Goal: Task Accomplishment & Management: Use online tool/utility

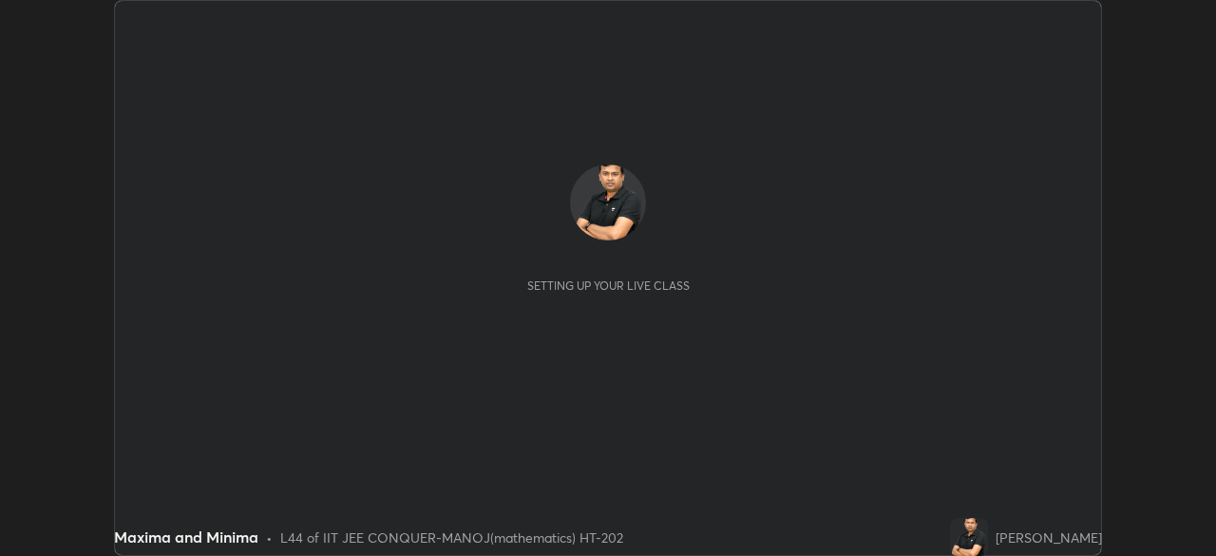
scroll to position [556, 1216]
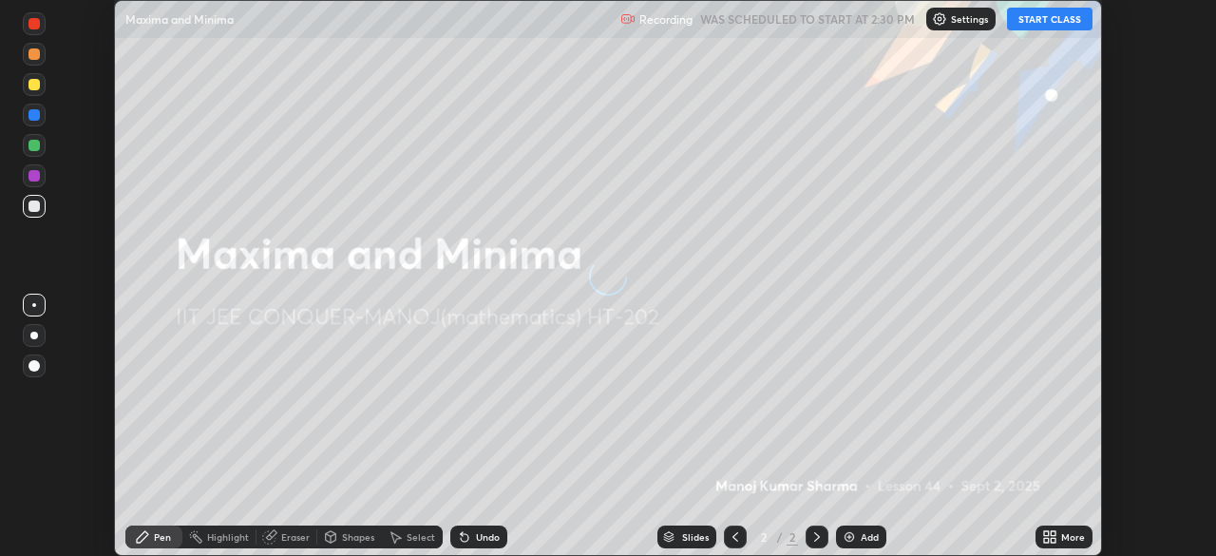
click at [1054, 22] on button "START CLASS" at bounding box center [1049, 19] width 85 height 23
click at [976, 18] on p "Settings" at bounding box center [977, 18] width 37 height 9
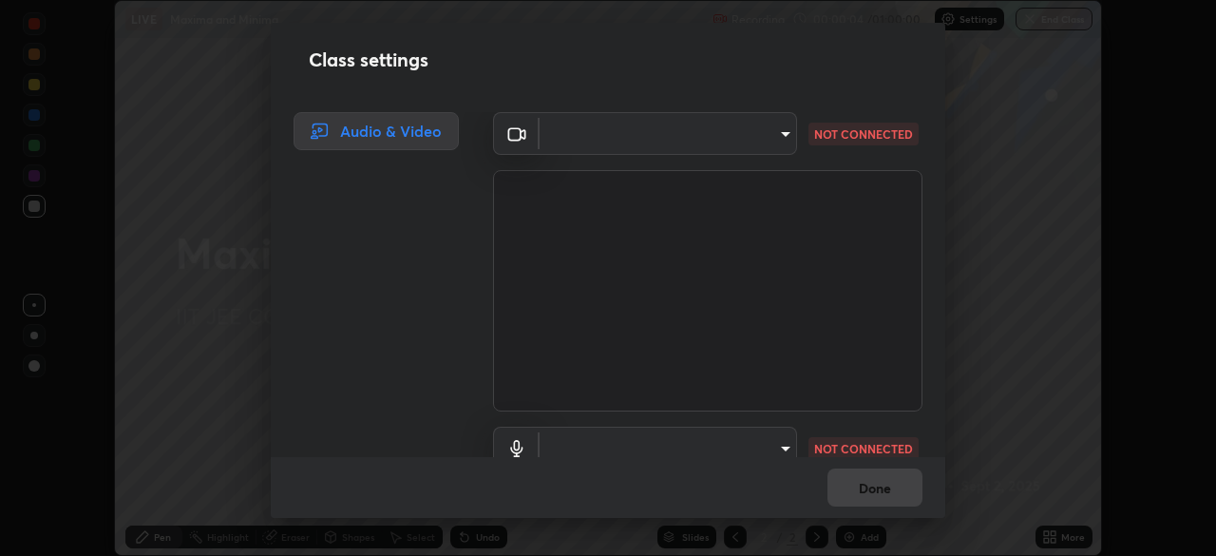
type input "4b07550f10a59a7173657f9d6ee7a44ffe01d6d7b1bc446bebceededd52016b0"
type input "default"
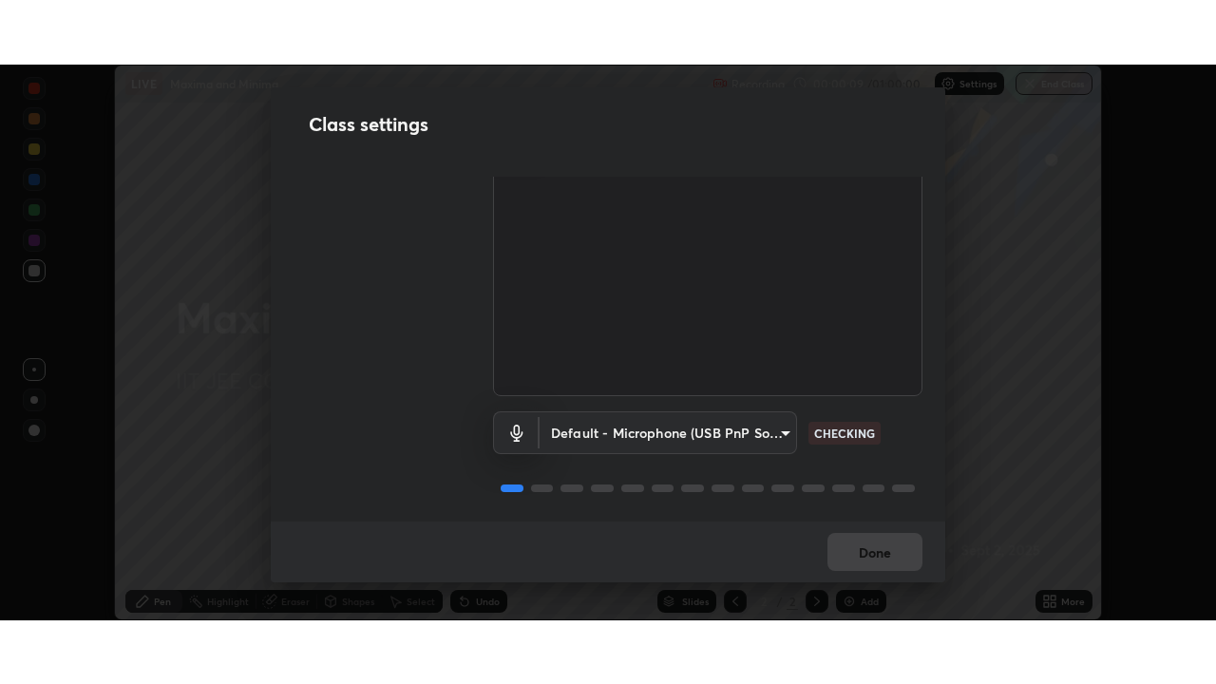
scroll to position [86, 0]
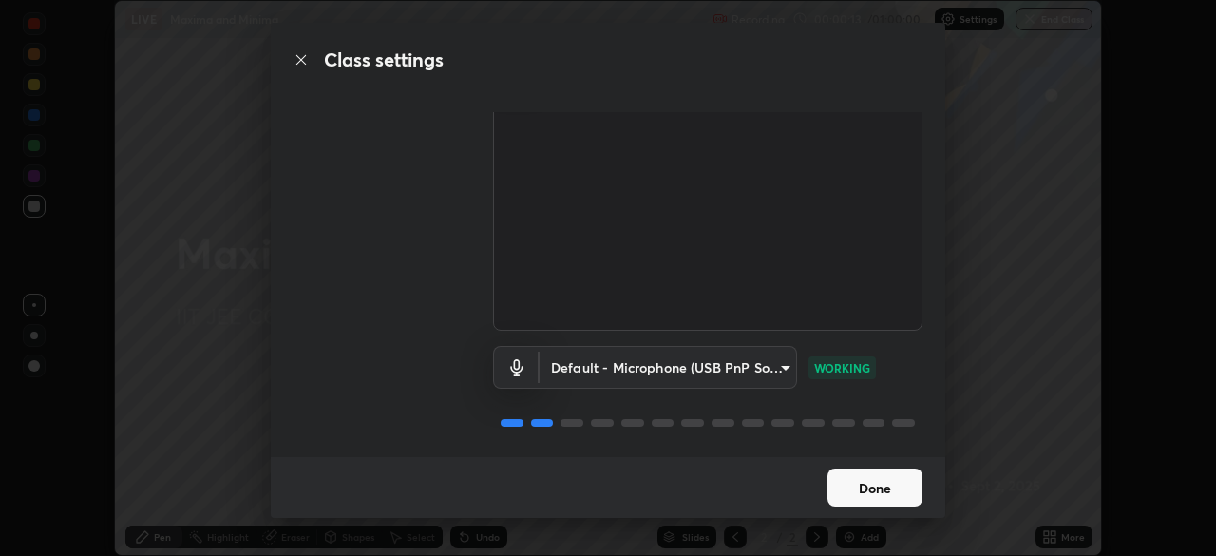
click at [861, 488] on button "Done" at bounding box center [874, 487] width 95 height 38
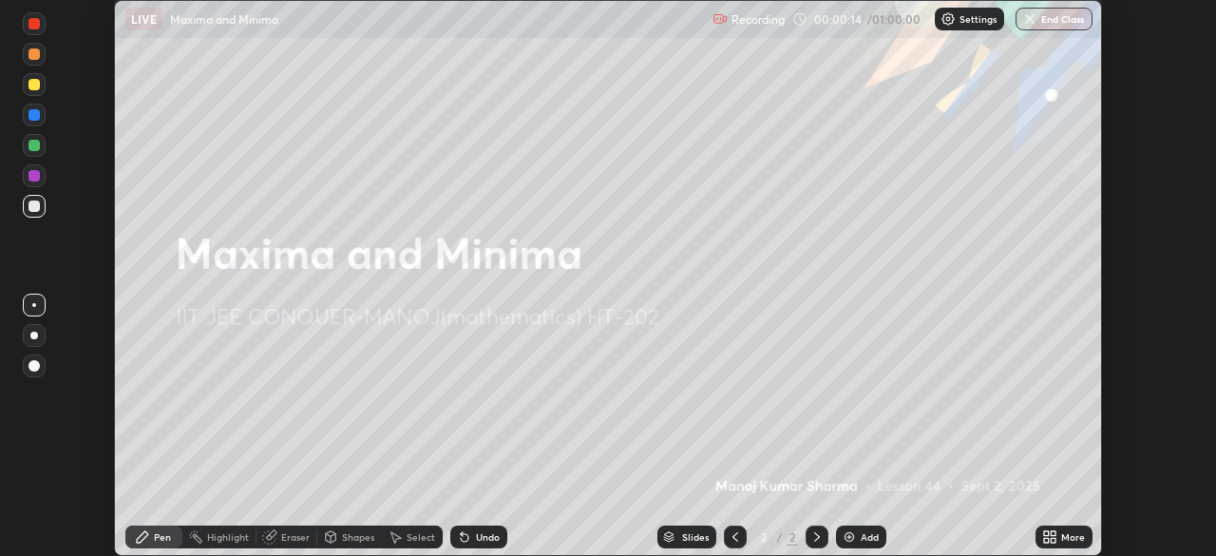
click at [1052, 541] on icon at bounding box center [1053, 540] width 5 height 5
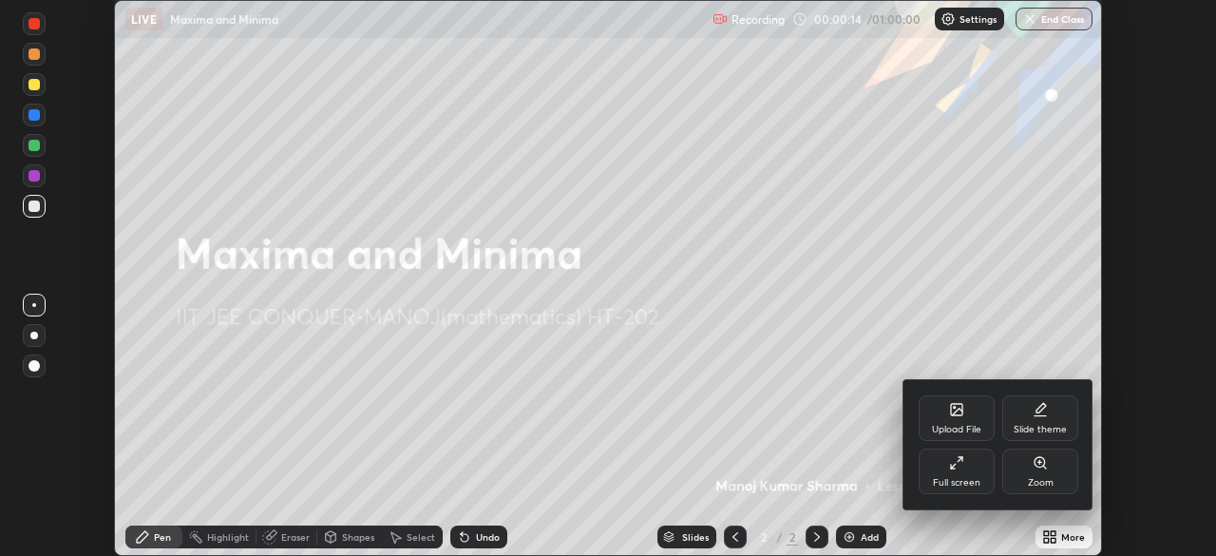
click at [957, 467] on icon at bounding box center [956, 462] width 15 height 15
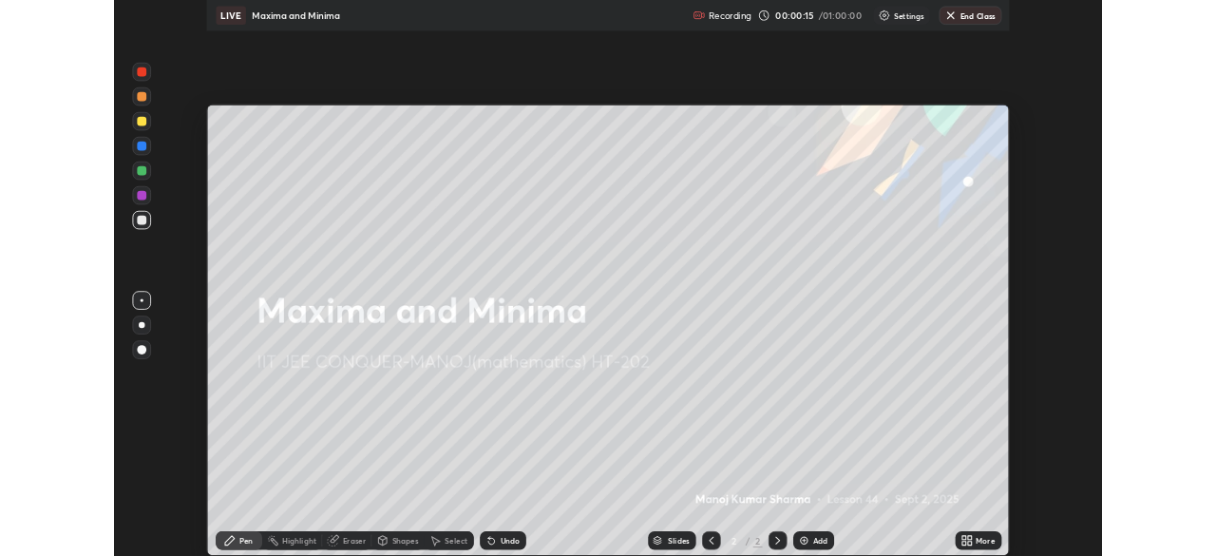
scroll to position [684, 1216]
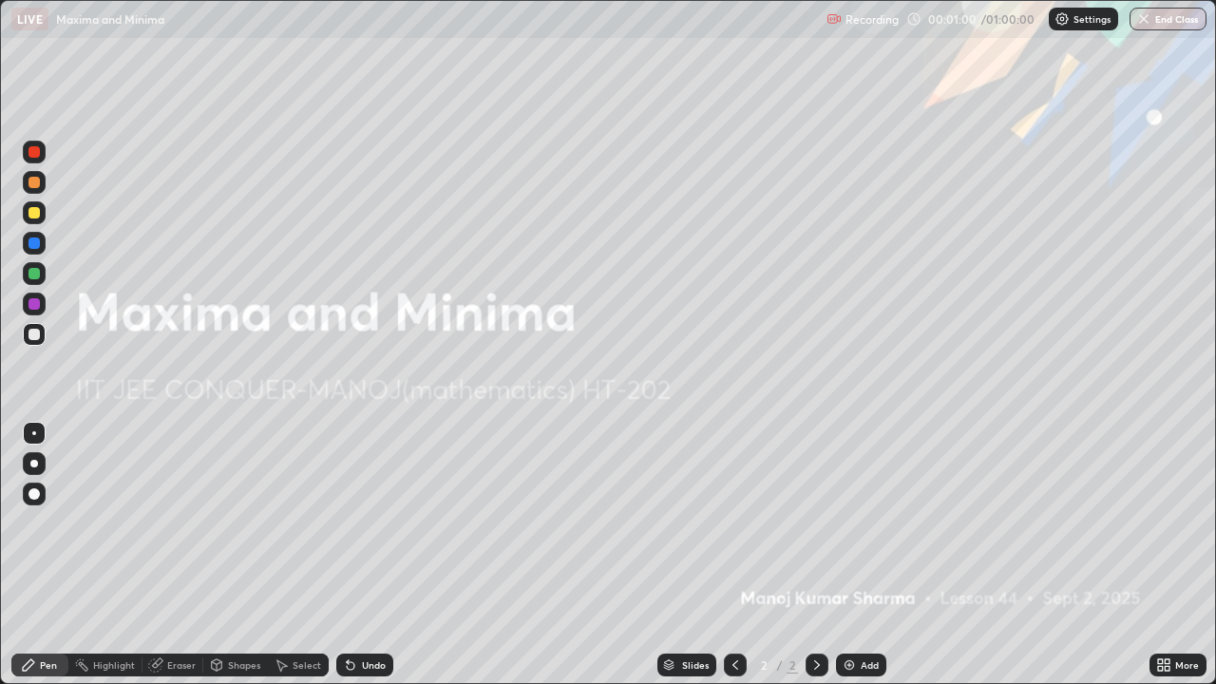
click at [863, 555] on div "Add" at bounding box center [870, 664] width 18 height 9
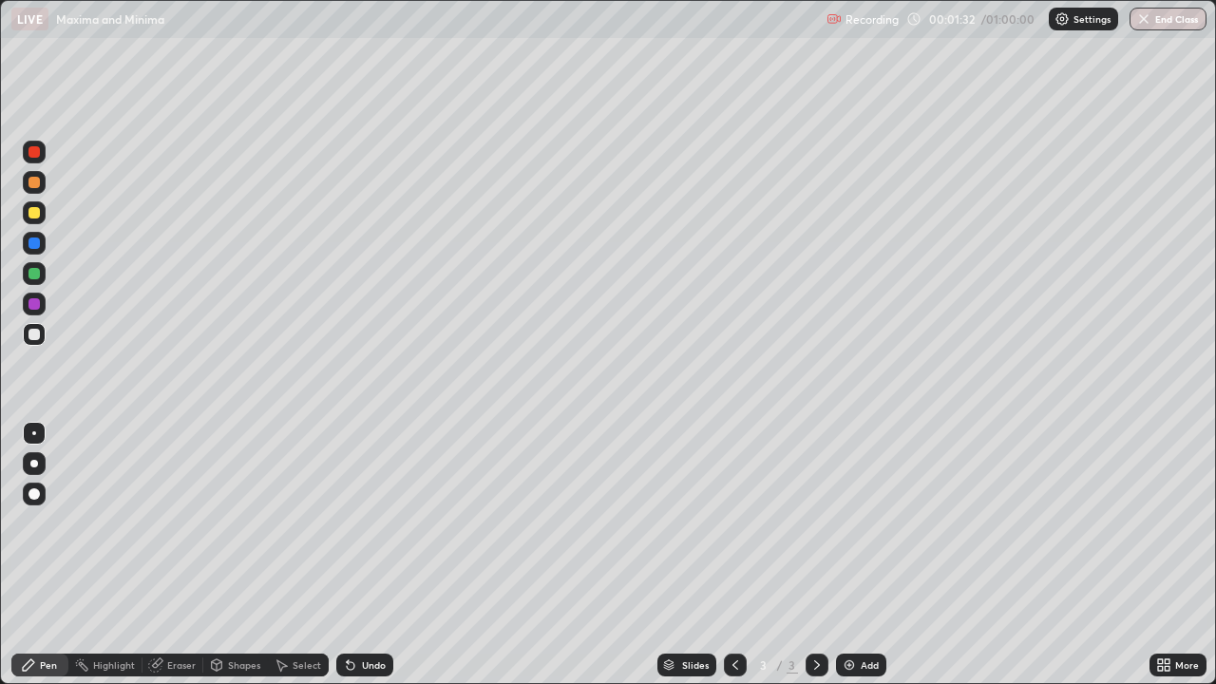
click at [38, 275] on div at bounding box center [33, 273] width 11 height 11
click at [31, 463] on div at bounding box center [34, 464] width 8 height 8
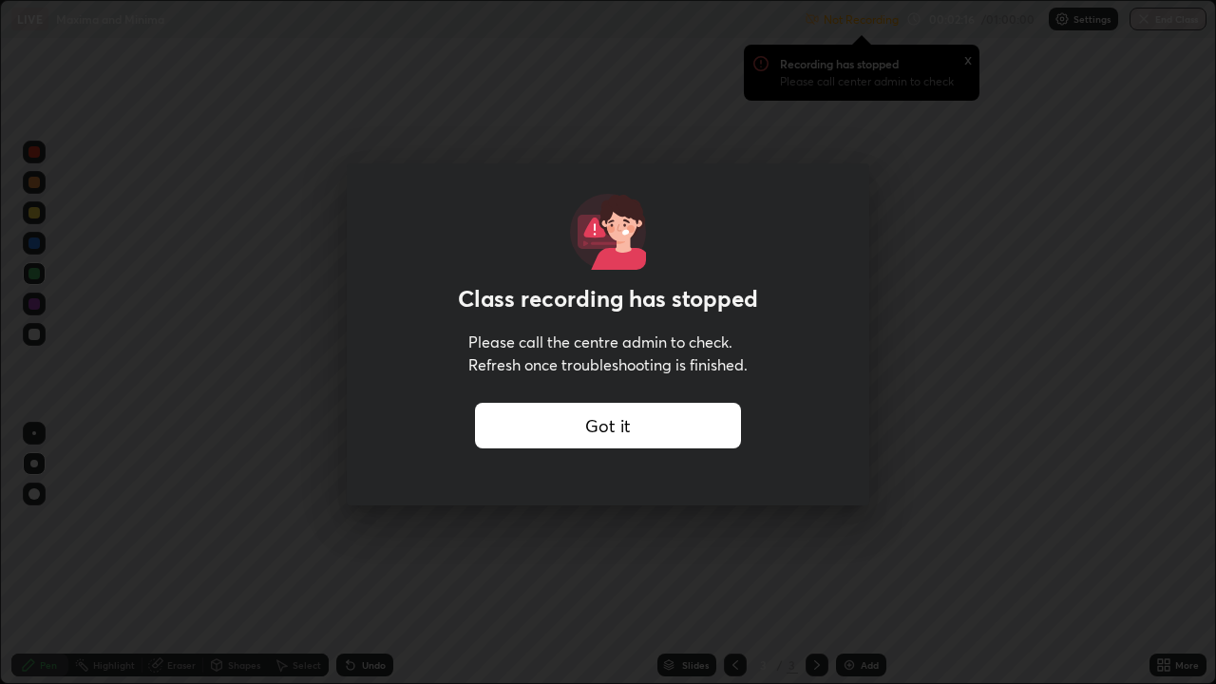
click at [533, 431] on div "Got it" at bounding box center [608, 426] width 266 height 46
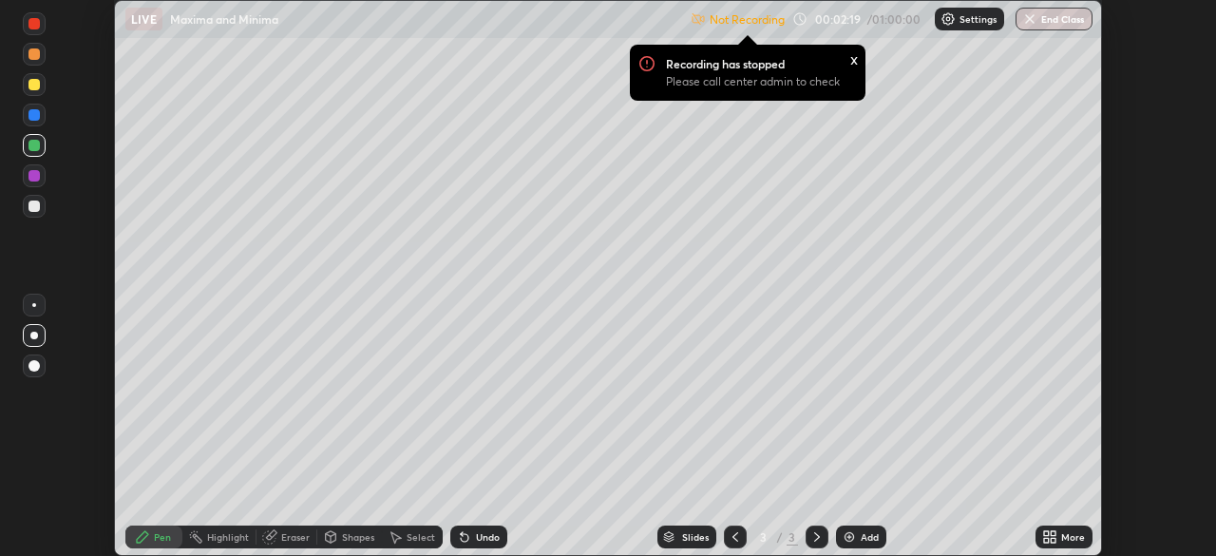
scroll to position [94434, 93774]
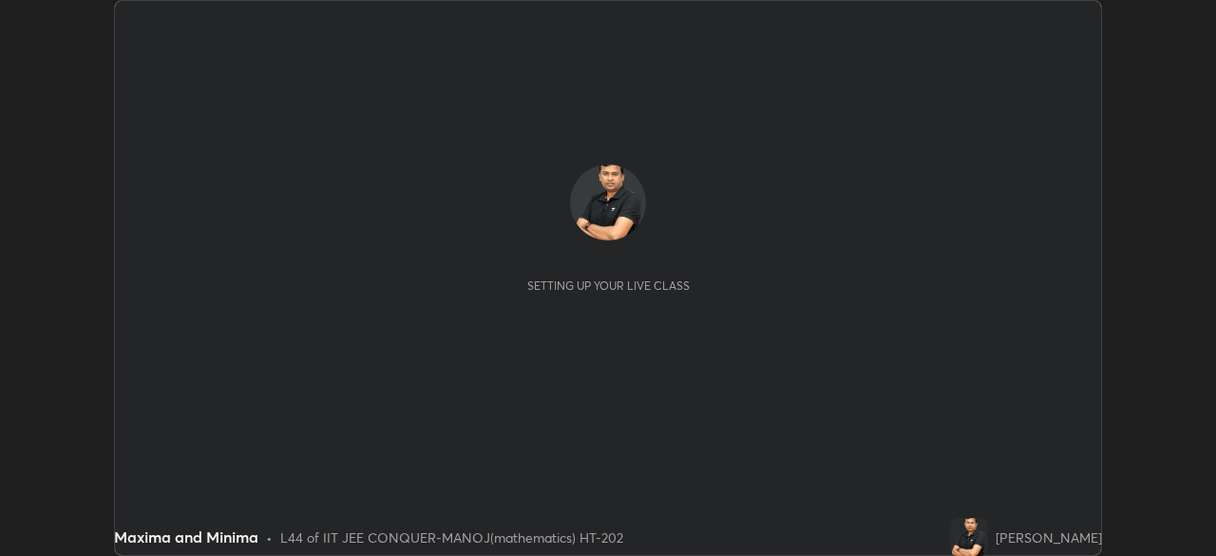
scroll to position [556, 1216]
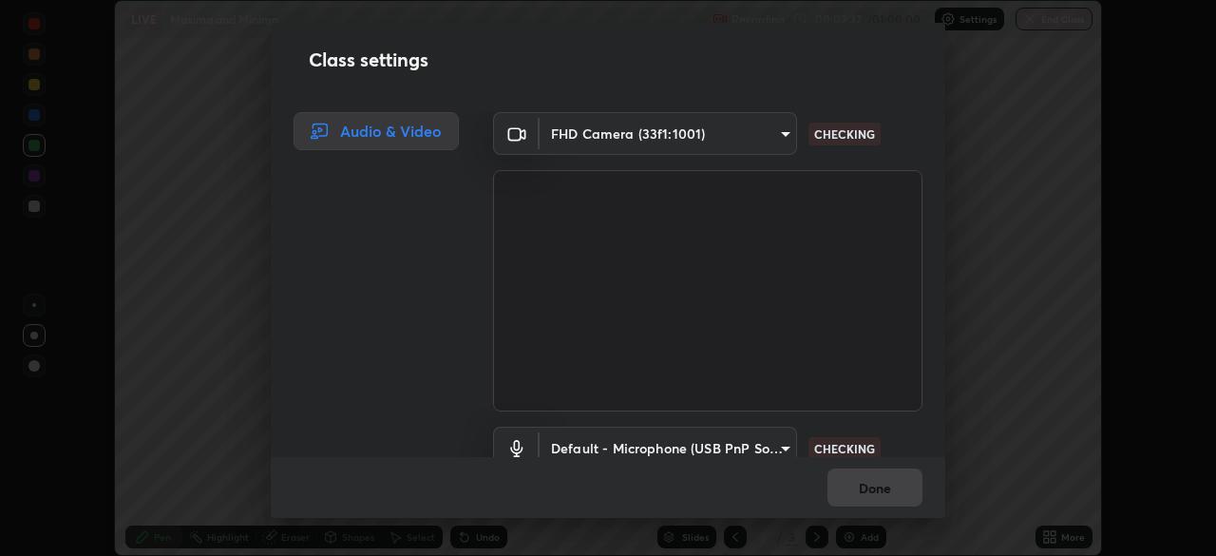
click at [1052, 539] on div "Class settings Audio & Video FHD Camera (33f1:1001) 4b07550f10a59a7173657f9d6ee…" at bounding box center [608, 278] width 1216 height 556
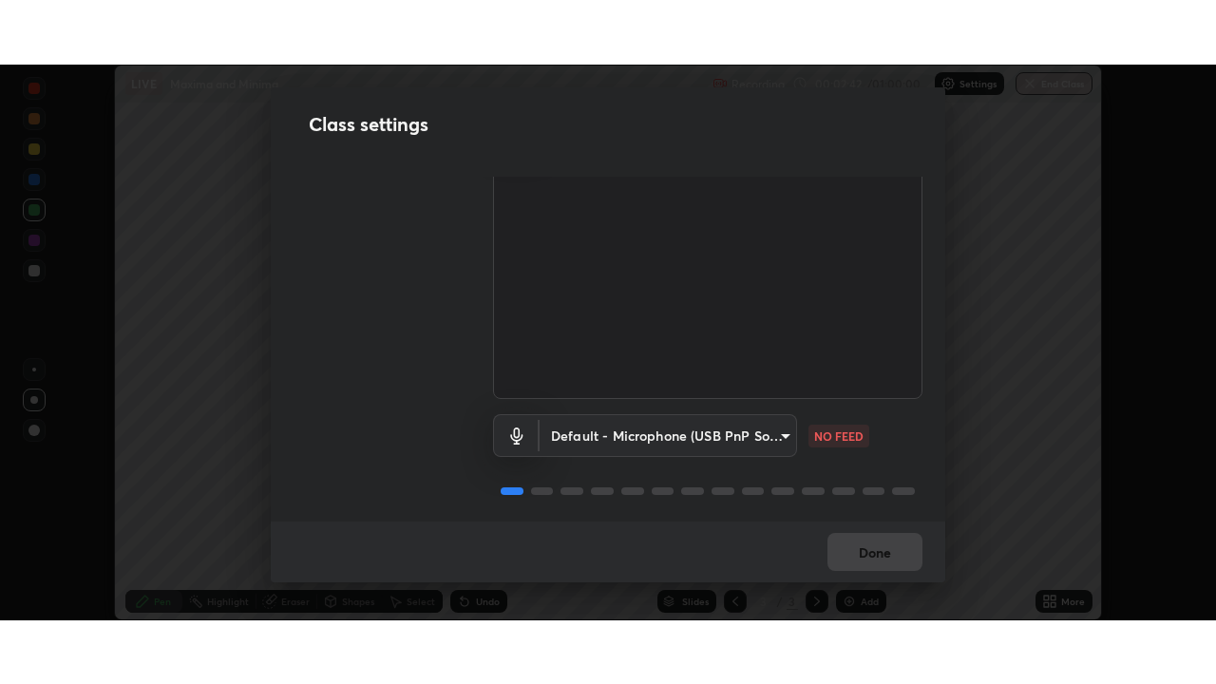
scroll to position [86, 0]
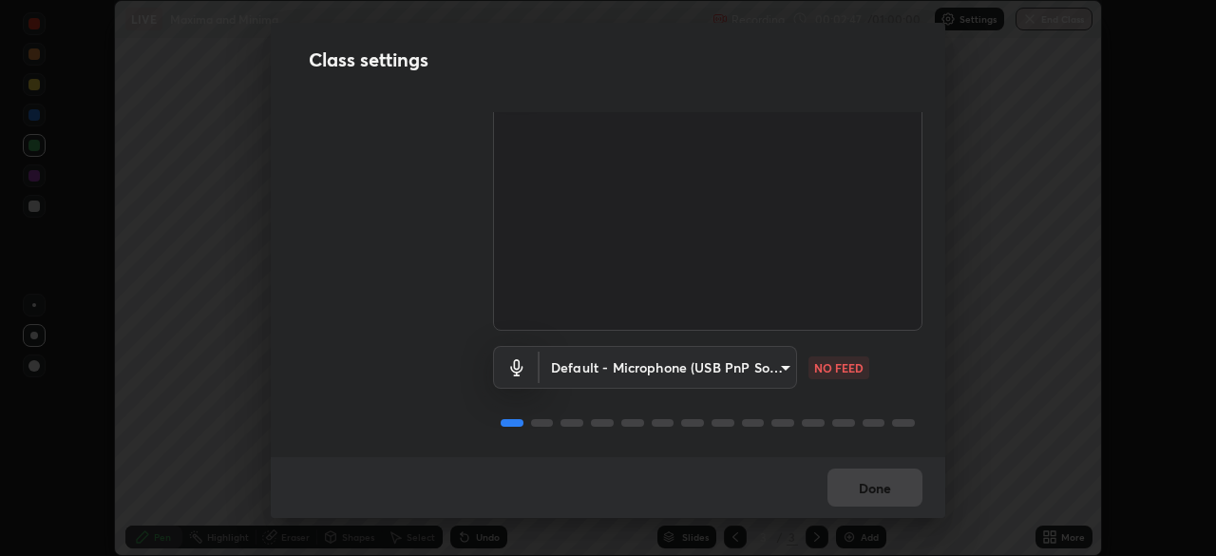
click at [722, 362] on body "Erase all LIVE Maxima and Minima Recording 00:02:47 / 01:00:00 Settings End Cla…" at bounding box center [608, 278] width 1216 height 556
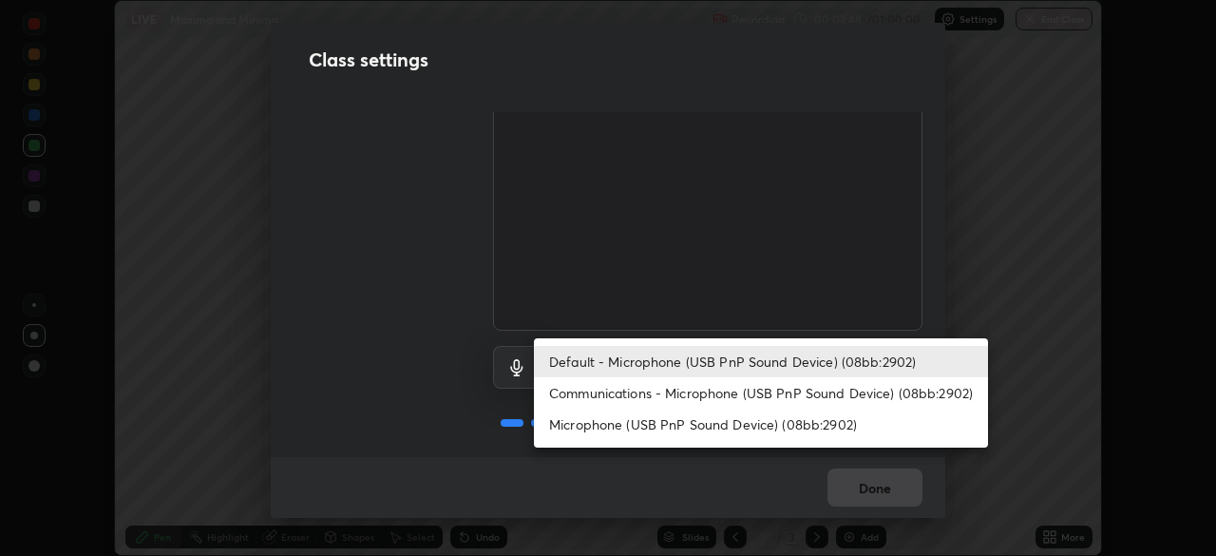
click at [643, 392] on li "Communications - Microphone (USB PnP Sound Device) (08bb:2902)" at bounding box center [761, 392] width 454 height 31
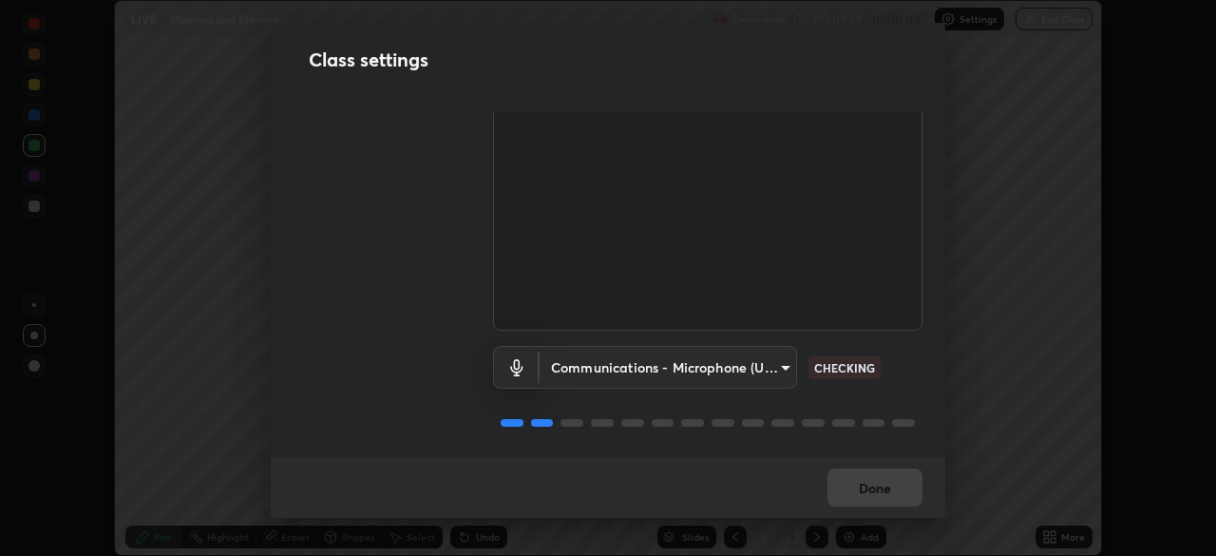
click at [655, 361] on body "Erase all LIVE Maxima and Minima Recording 00:02:49 / 01:00:00 Settings End Cla…" at bounding box center [608, 278] width 1216 height 556
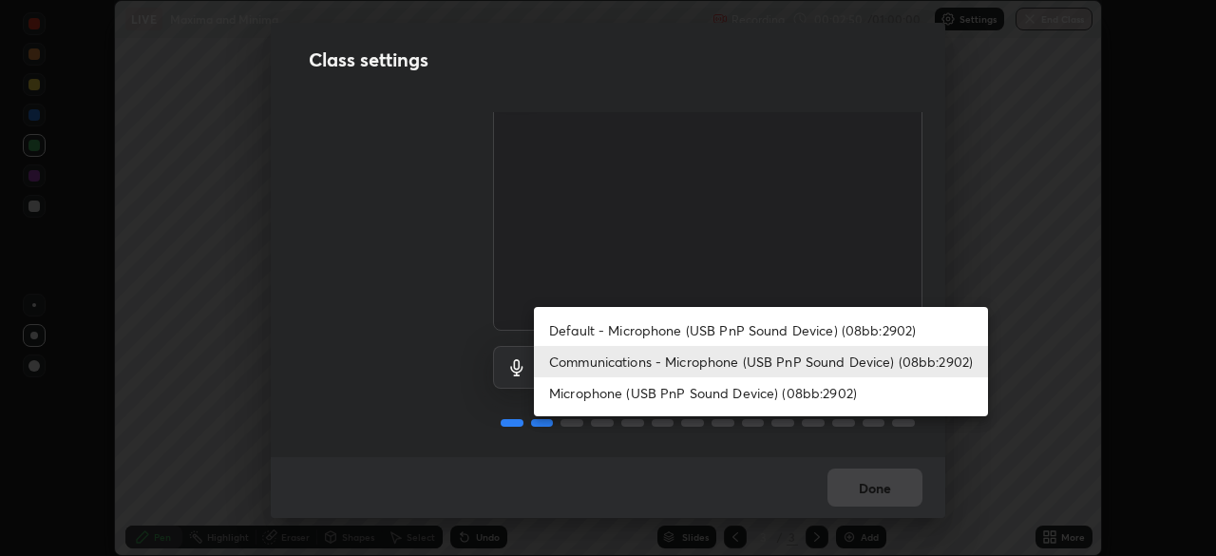
click at [623, 332] on li "Default - Microphone (USB PnP Sound Device) (08bb:2902)" at bounding box center [761, 329] width 454 height 31
type input "default"
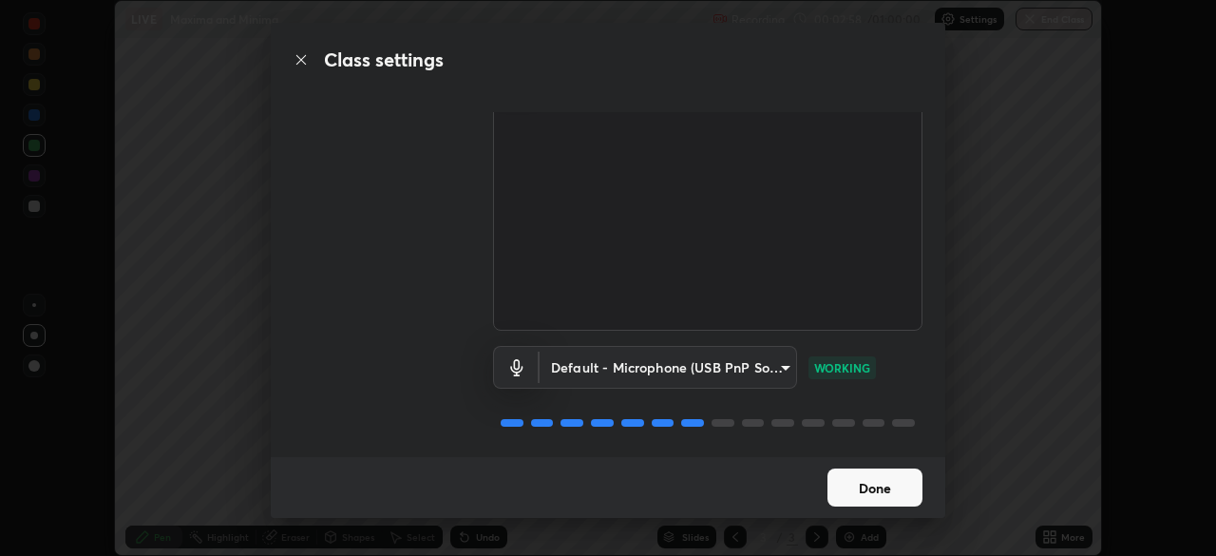
click at [852, 486] on button "Done" at bounding box center [874, 487] width 95 height 38
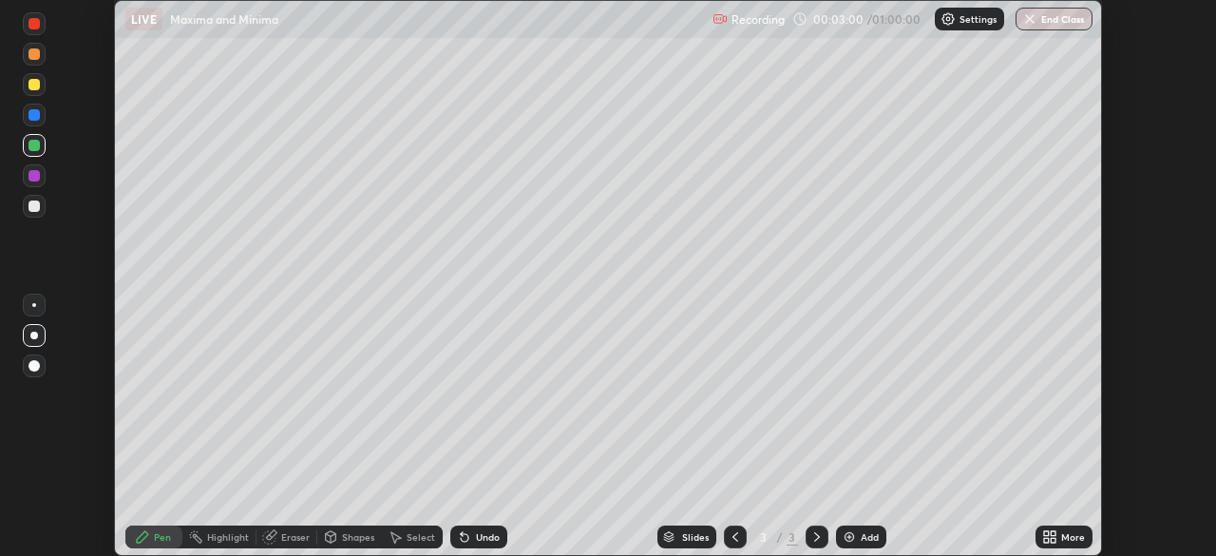
click at [1052, 540] on icon at bounding box center [1053, 540] width 5 height 5
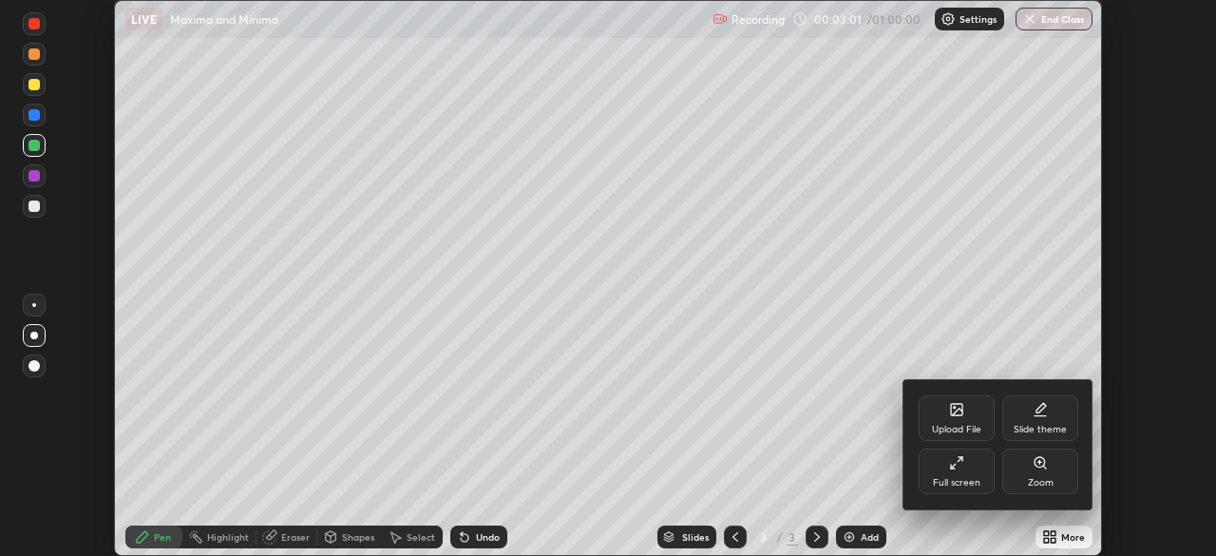
click at [963, 478] on div "Full screen" at bounding box center [956, 482] width 47 height 9
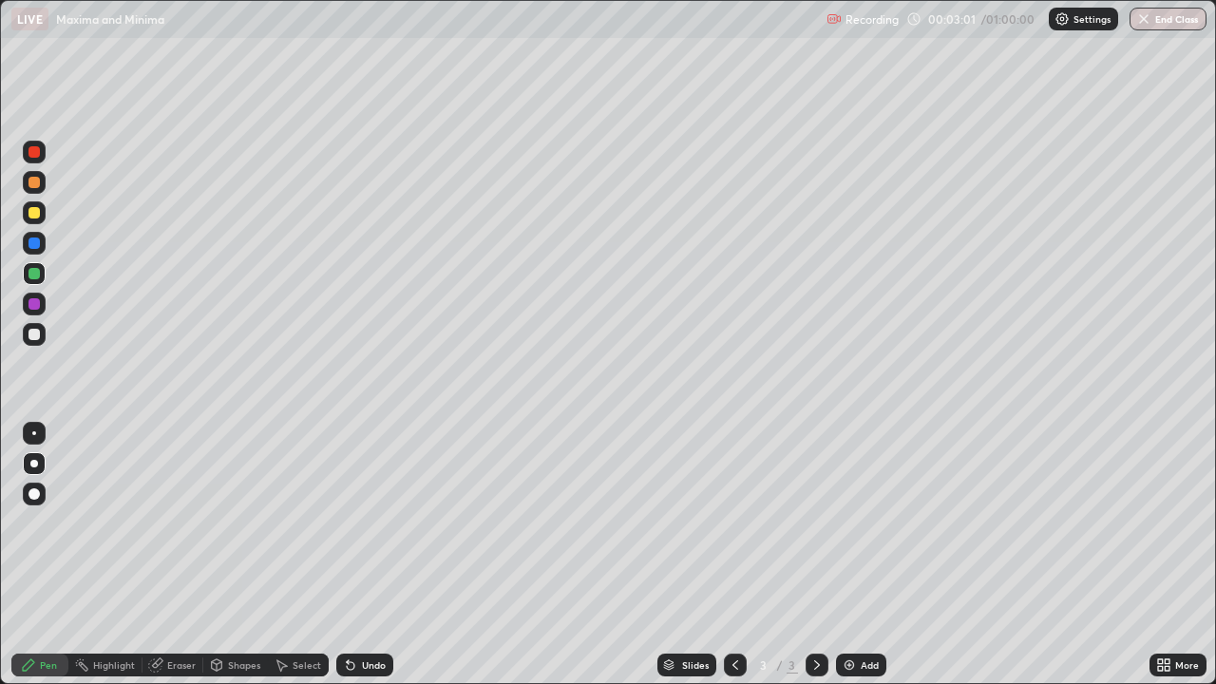
scroll to position [684, 1216]
click at [39, 338] on div at bounding box center [34, 334] width 23 height 23
click at [37, 305] on div at bounding box center [33, 303] width 11 height 11
click at [365, 555] on div "Undo" at bounding box center [364, 665] width 57 height 23
click at [364, 555] on div "Undo" at bounding box center [374, 664] width 24 height 9
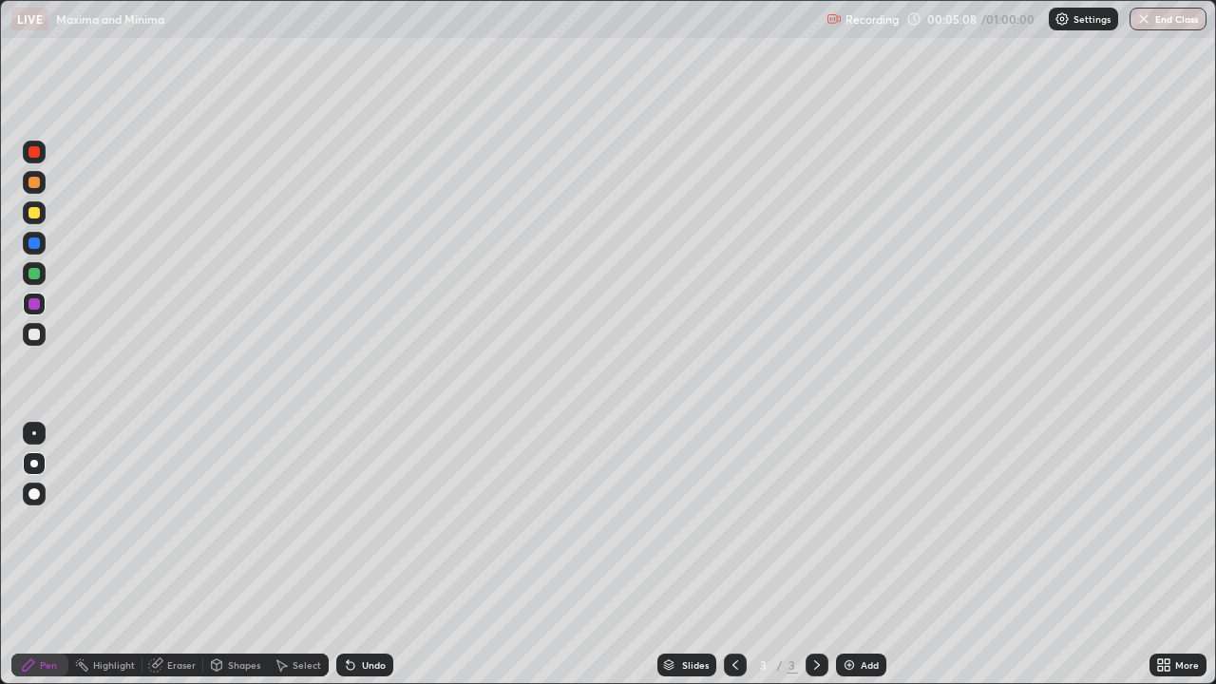
click at [363, 555] on div "Undo" at bounding box center [364, 665] width 57 height 23
click at [362, 555] on div "Undo" at bounding box center [374, 664] width 24 height 9
click at [361, 555] on div "Undo" at bounding box center [364, 665] width 57 height 23
click at [36, 274] on div at bounding box center [33, 273] width 11 height 11
click at [362, 555] on div "Undo" at bounding box center [374, 664] width 24 height 9
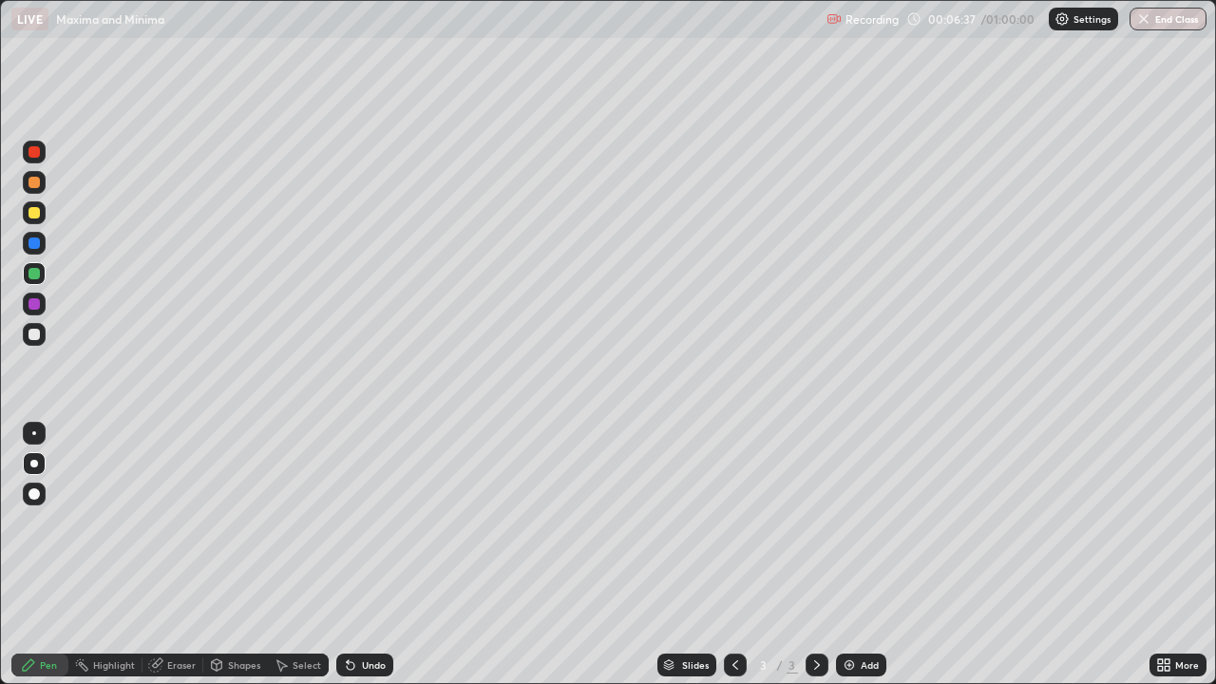
click at [358, 555] on div "Undo" at bounding box center [364, 665] width 57 height 23
click at [35, 306] on div at bounding box center [33, 303] width 11 height 11
click at [41, 155] on div at bounding box center [34, 152] width 23 height 23
click at [370, 555] on div "Undo" at bounding box center [364, 665] width 57 height 23
click at [41, 335] on div at bounding box center [34, 334] width 23 height 23
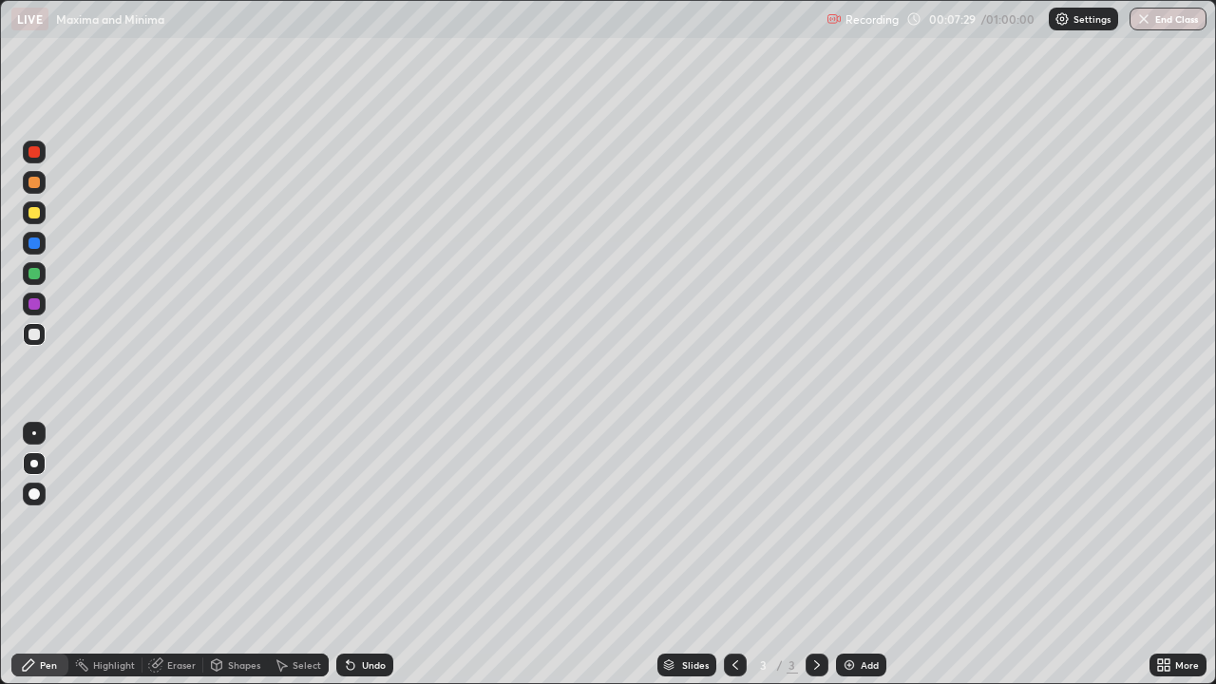
click at [363, 555] on div "Undo" at bounding box center [374, 664] width 24 height 9
click at [33, 303] on div at bounding box center [33, 303] width 11 height 11
click at [36, 303] on div at bounding box center [33, 303] width 11 height 11
click at [36, 275] on div at bounding box center [33, 273] width 11 height 11
click at [853, 555] on img at bounding box center [849, 664] width 15 height 15
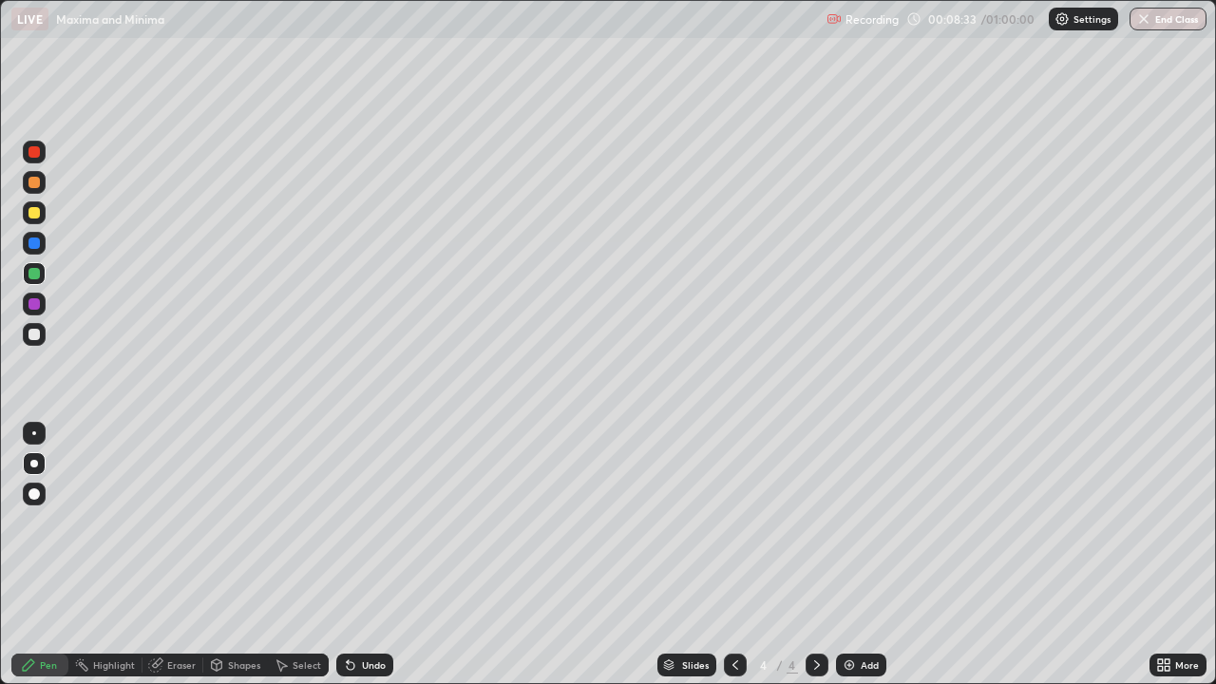
click at [38, 242] on div at bounding box center [33, 242] width 11 height 11
click at [34, 210] on div at bounding box center [33, 212] width 11 height 11
click at [359, 555] on div "Undo" at bounding box center [364, 665] width 57 height 23
click at [33, 308] on div at bounding box center [33, 303] width 11 height 11
click at [38, 275] on div at bounding box center [33, 273] width 11 height 11
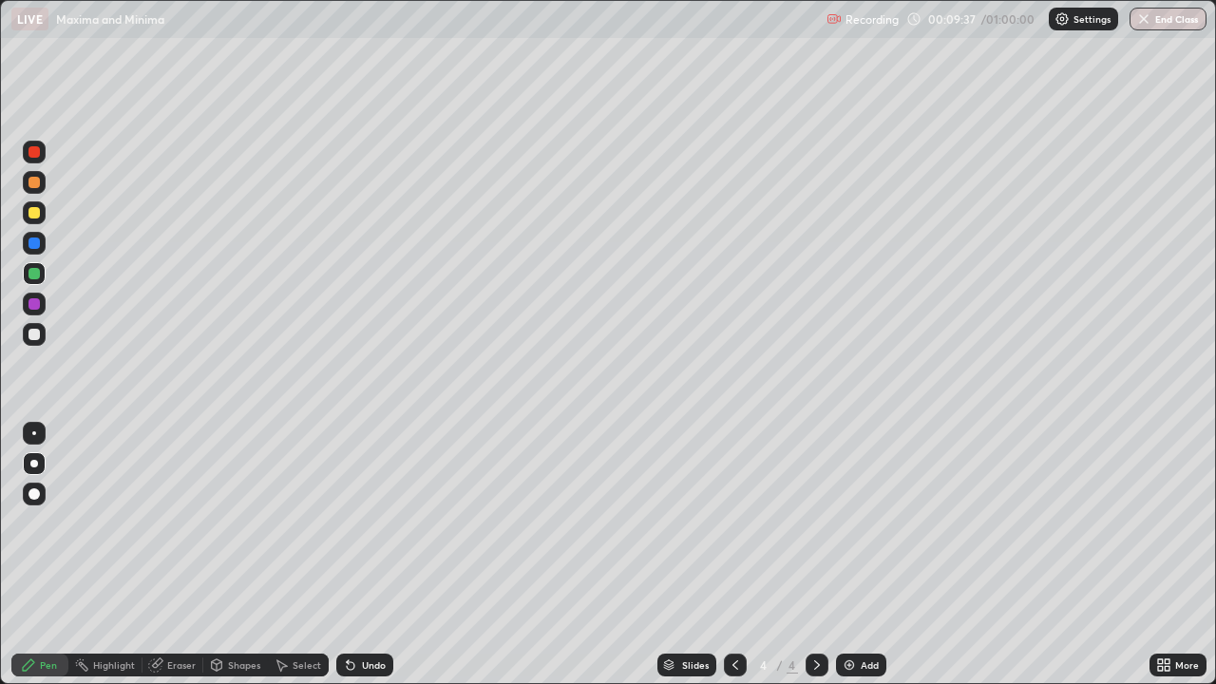
click at [36, 334] on div at bounding box center [33, 334] width 11 height 11
click at [362, 555] on div "Undo" at bounding box center [374, 664] width 24 height 9
click at [358, 555] on div "Undo" at bounding box center [364, 665] width 57 height 23
click at [357, 555] on div "Undo" at bounding box center [364, 665] width 57 height 23
click at [861, 555] on div "Add" at bounding box center [870, 664] width 18 height 9
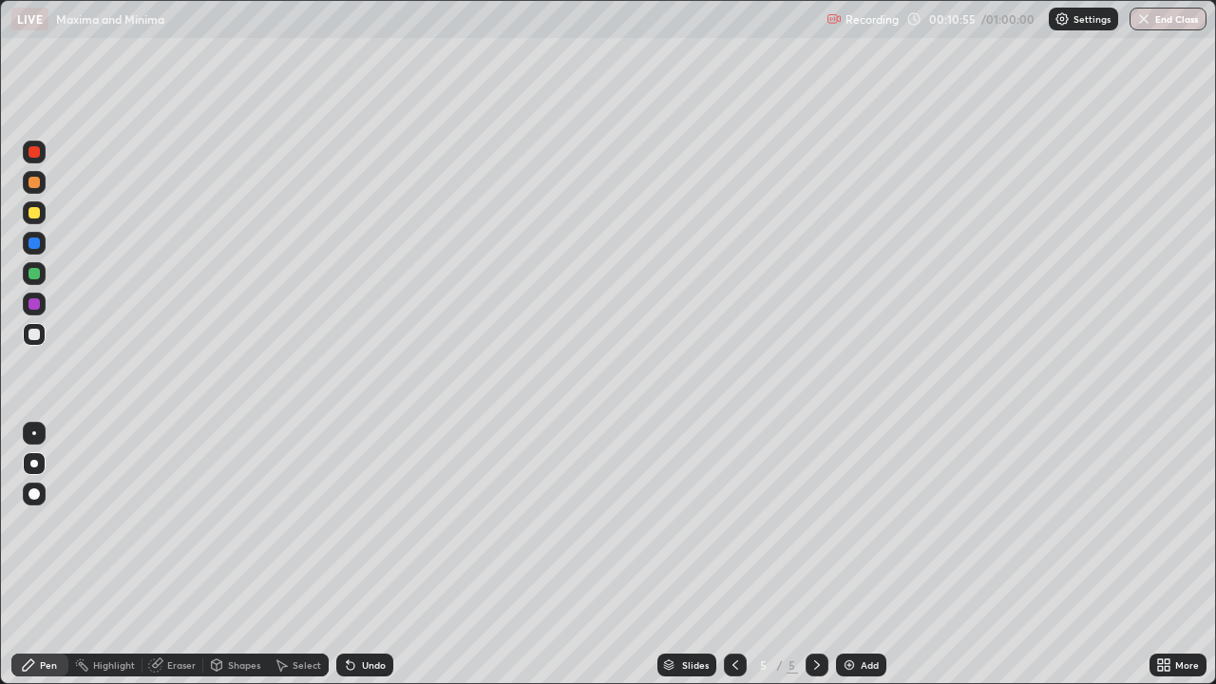
click at [37, 218] on div at bounding box center [33, 212] width 11 height 11
click at [39, 153] on div at bounding box center [33, 151] width 11 height 11
click at [34, 246] on div at bounding box center [33, 242] width 11 height 11
click at [35, 213] on div at bounding box center [33, 212] width 11 height 11
click at [31, 247] on div at bounding box center [33, 242] width 11 height 11
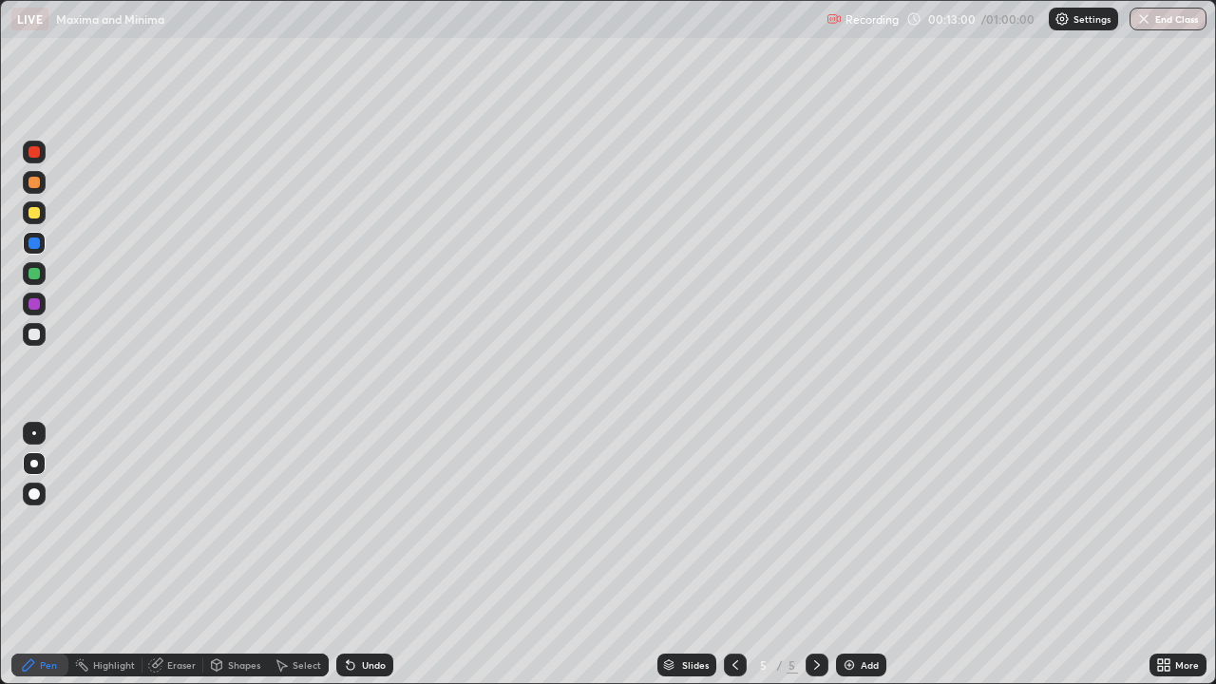
click at [736, 555] on icon at bounding box center [735, 664] width 15 height 15
click at [731, 555] on icon at bounding box center [735, 664] width 15 height 15
click at [815, 555] on icon at bounding box center [817, 664] width 6 height 9
click at [813, 555] on div at bounding box center [817, 665] width 23 height 23
click at [37, 305] on div at bounding box center [33, 303] width 11 height 11
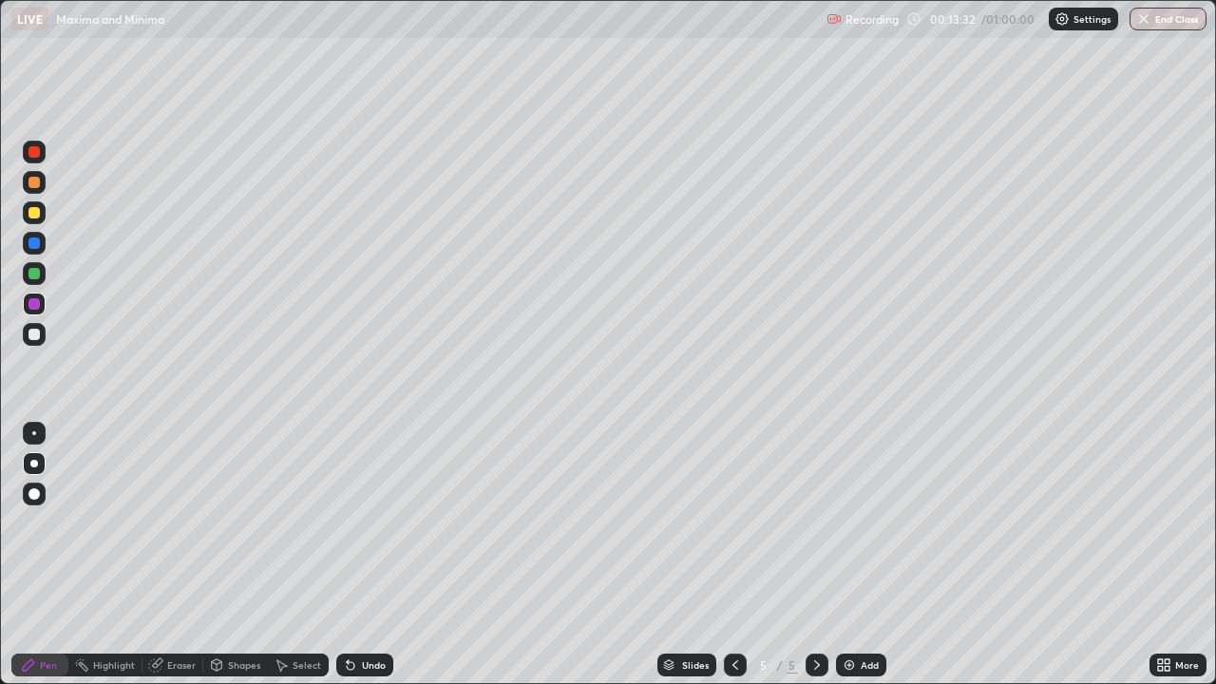
click at [38, 274] on div at bounding box center [33, 273] width 11 height 11
click at [36, 309] on div at bounding box center [33, 303] width 11 height 11
click at [363, 555] on div "Undo" at bounding box center [364, 665] width 57 height 23
click at [365, 555] on div "Undo" at bounding box center [364, 665] width 57 height 23
click at [370, 555] on div "Undo" at bounding box center [364, 665] width 57 height 23
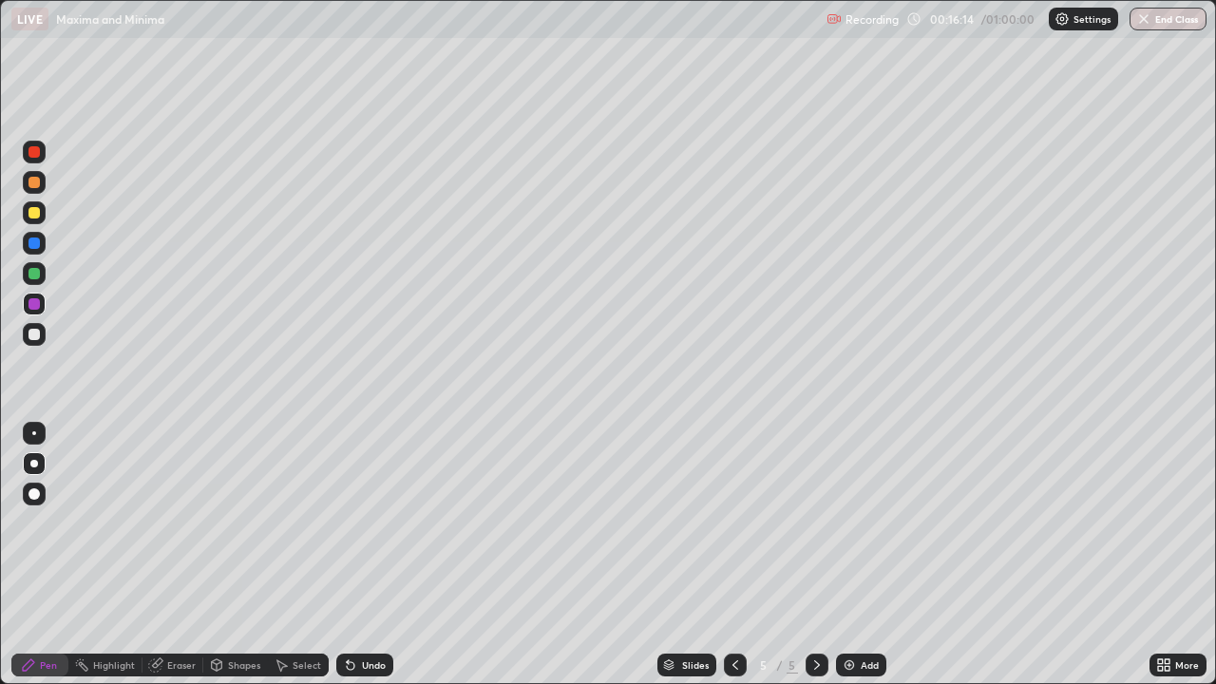
click at [368, 555] on div "Undo" at bounding box center [364, 665] width 57 height 23
click at [368, 555] on div "Undo" at bounding box center [374, 664] width 24 height 9
click at [369, 555] on div "Undo" at bounding box center [364, 665] width 57 height 23
click at [362, 555] on div "Undo" at bounding box center [374, 664] width 24 height 9
click at [854, 555] on img at bounding box center [849, 664] width 15 height 15
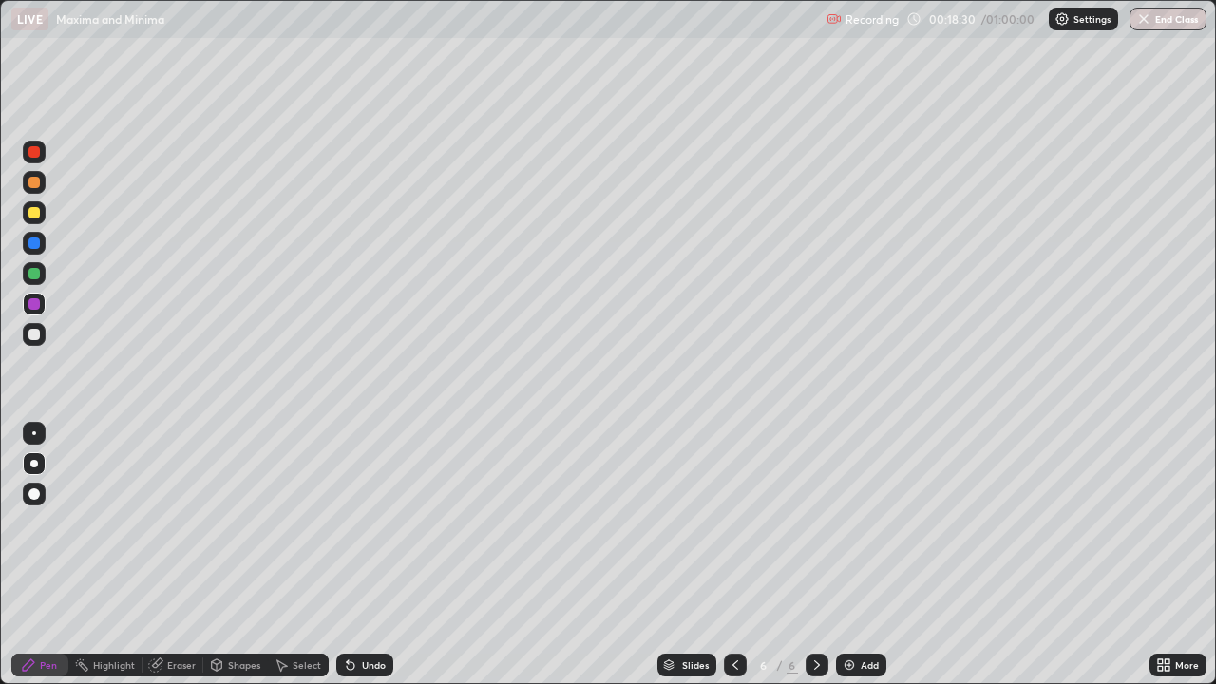
click at [37, 338] on div at bounding box center [33, 334] width 11 height 11
click at [733, 555] on icon at bounding box center [735, 664] width 15 height 15
click at [813, 555] on icon at bounding box center [816, 664] width 15 height 15
click at [35, 213] on div at bounding box center [33, 212] width 11 height 11
click at [36, 305] on div at bounding box center [33, 303] width 11 height 11
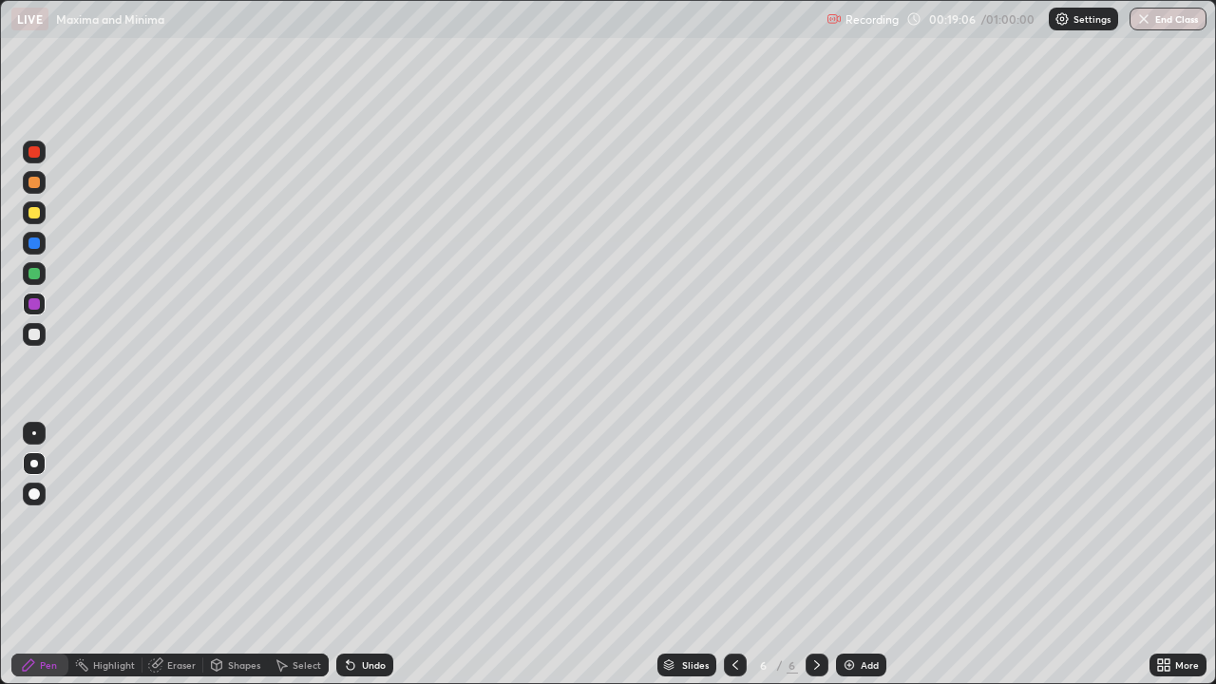
click at [37, 155] on div at bounding box center [33, 151] width 11 height 11
click at [33, 274] on div at bounding box center [33, 273] width 11 height 11
click at [30, 209] on div at bounding box center [33, 212] width 11 height 11
click at [362, 555] on div "Undo" at bounding box center [374, 664] width 24 height 9
click at [36, 303] on div at bounding box center [33, 303] width 11 height 11
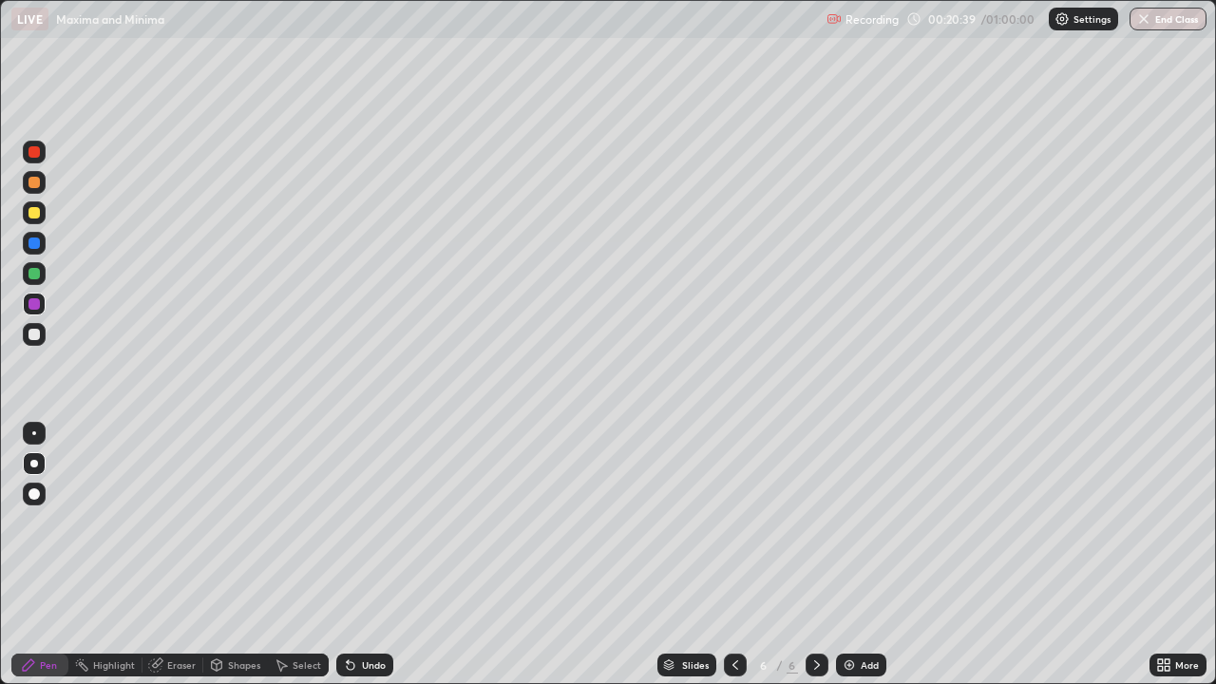
click at [35, 335] on div at bounding box center [33, 334] width 11 height 11
click at [377, 555] on div "Undo" at bounding box center [374, 664] width 24 height 9
click at [724, 555] on div at bounding box center [735, 665] width 23 height 23
click at [858, 555] on div "Add" at bounding box center [861, 665] width 50 height 23
click at [35, 274] on div at bounding box center [33, 273] width 11 height 11
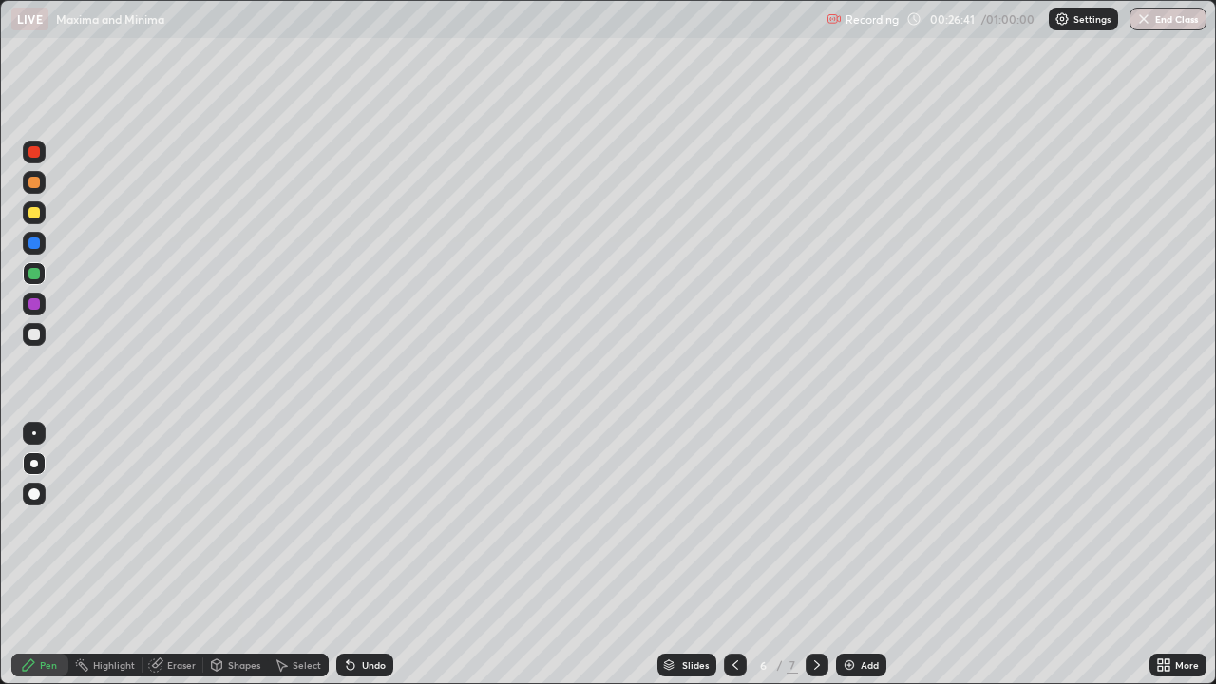
click at [36, 212] on div at bounding box center [33, 212] width 11 height 11
click at [34, 302] on div at bounding box center [33, 303] width 11 height 11
click at [37, 152] on div at bounding box center [33, 151] width 11 height 11
click at [36, 335] on div at bounding box center [33, 334] width 11 height 11
click at [36, 156] on div at bounding box center [33, 151] width 11 height 11
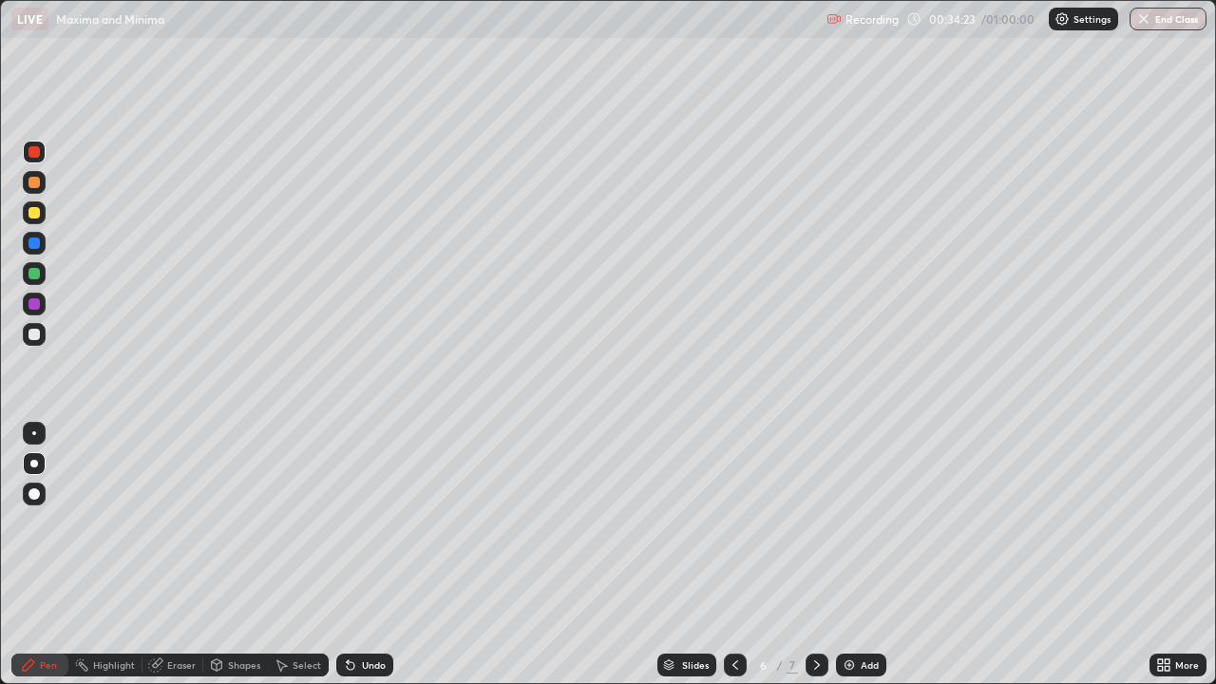
click at [815, 555] on icon at bounding box center [816, 664] width 15 height 15
click at [855, 555] on div "Add" at bounding box center [861, 665] width 50 height 23
click at [40, 220] on div at bounding box center [34, 212] width 23 height 23
click at [368, 555] on div "Undo" at bounding box center [374, 664] width 24 height 9
click at [41, 305] on div at bounding box center [34, 304] width 23 height 23
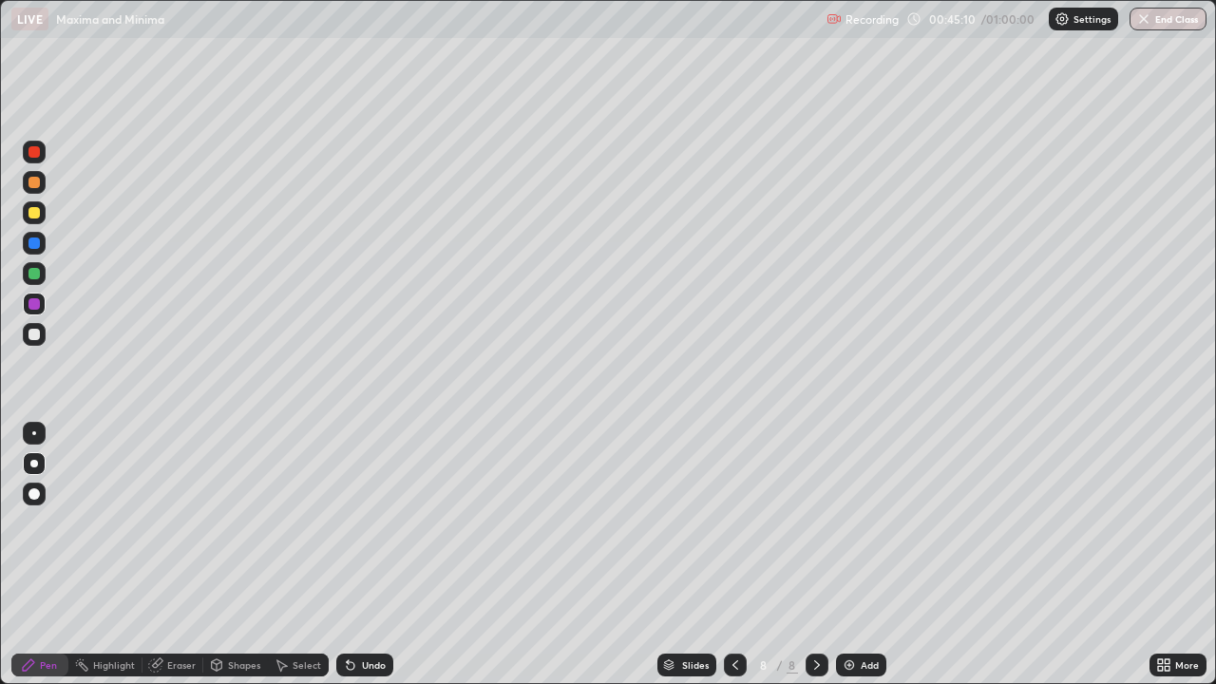
click at [34, 183] on div at bounding box center [33, 182] width 11 height 11
click at [36, 242] on div at bounding box center [33, 242] width 11 height 11
click at [849, 555] on img at bounding box center [849, 664] width 15 height 15
click at [42, 311] on div at bounding box center [34, 304] width 23 height 23
click at [365, 555] on div "Undo" at bounding box center [374, 664] width 24 height 9
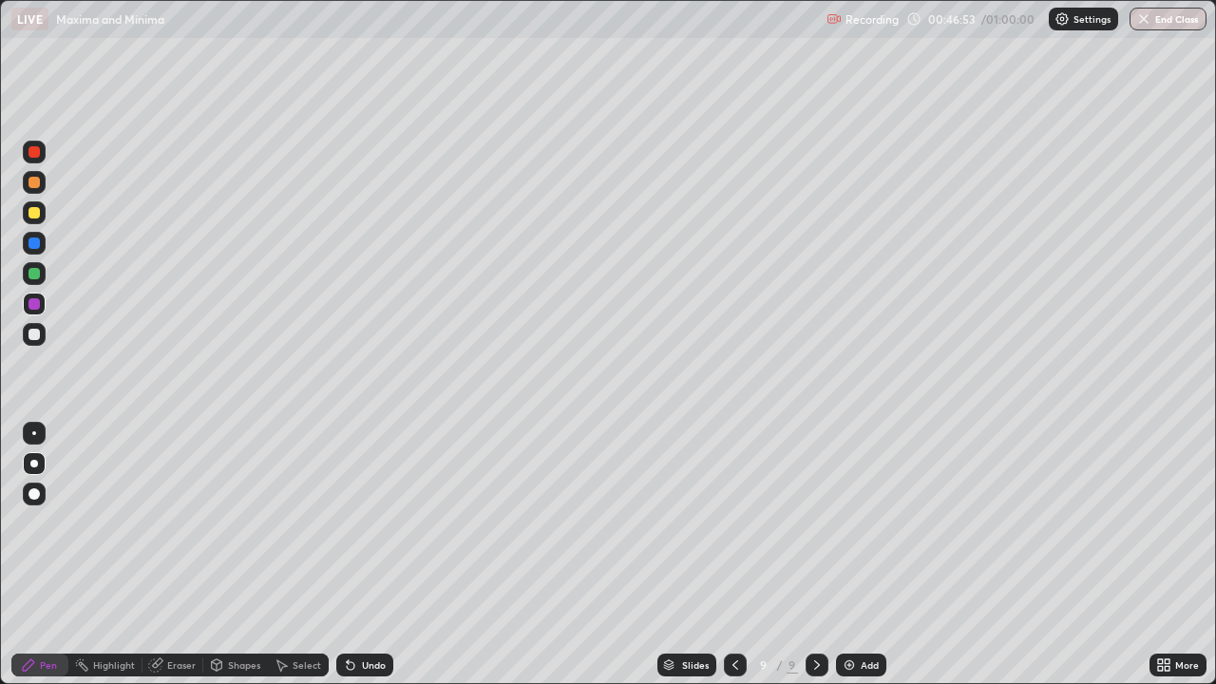
click at [39, 215] on div at bounding box center [33, 212] width 11 height 11
click at [38, 335] on div at bounding box center [33, 334] width 11 height 11
click at [846, 555] on img at bounding box center [849, 664] width 15 height 15
click at [36, 214] on div at bounding box center [33, 212] width 11 height 11
click at [35, 274] on div at bounding box center [33, 273] width 11 height 11
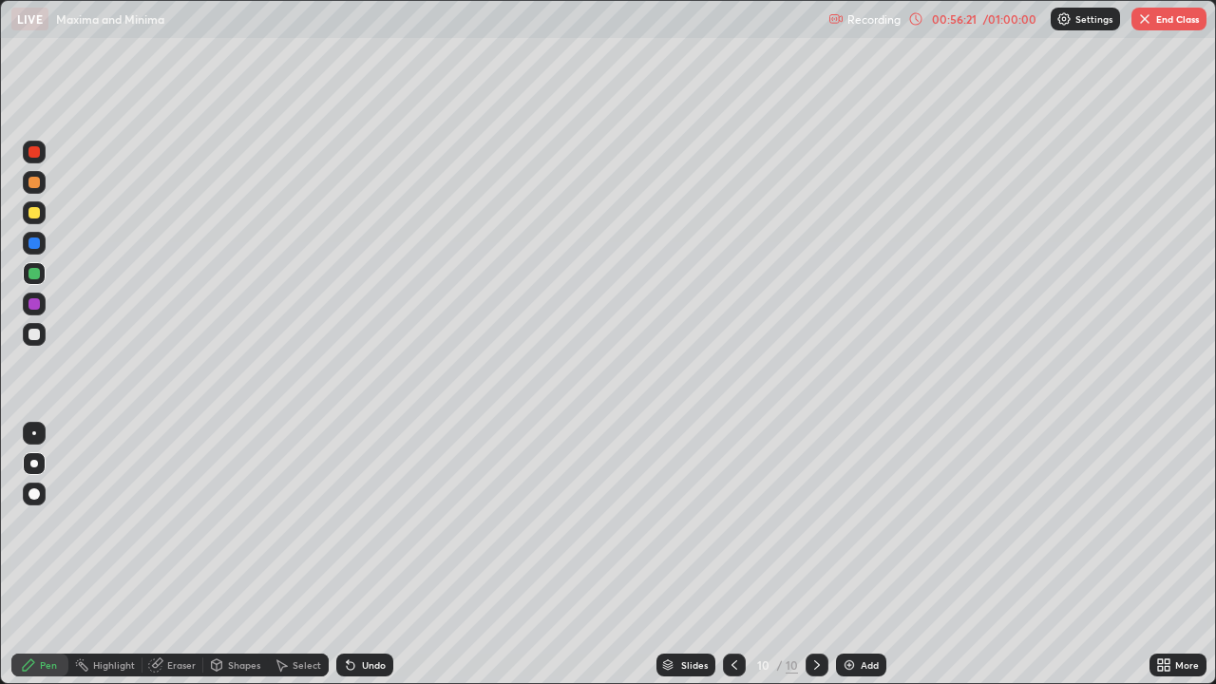
click at [1165, 20] on button "End Class" at bounding box center [1168, 19] width 75 height 23
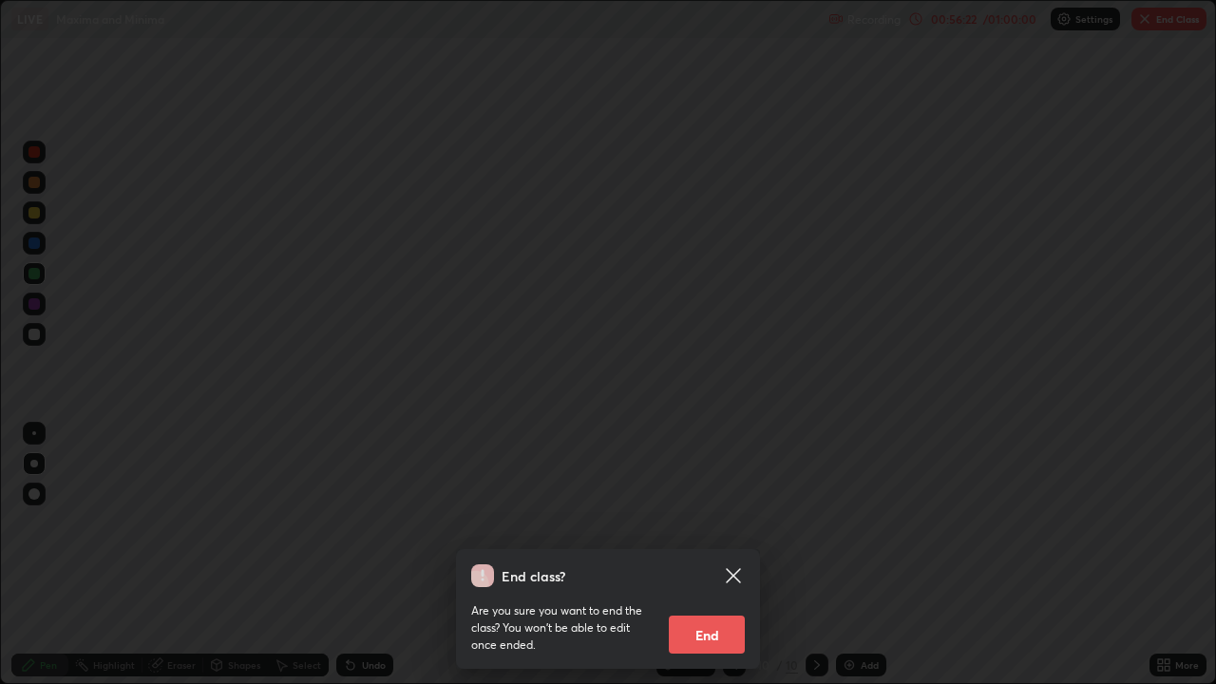
click at [712, 555] on button "End" at bounding box center [707, 635] width 76 height 38
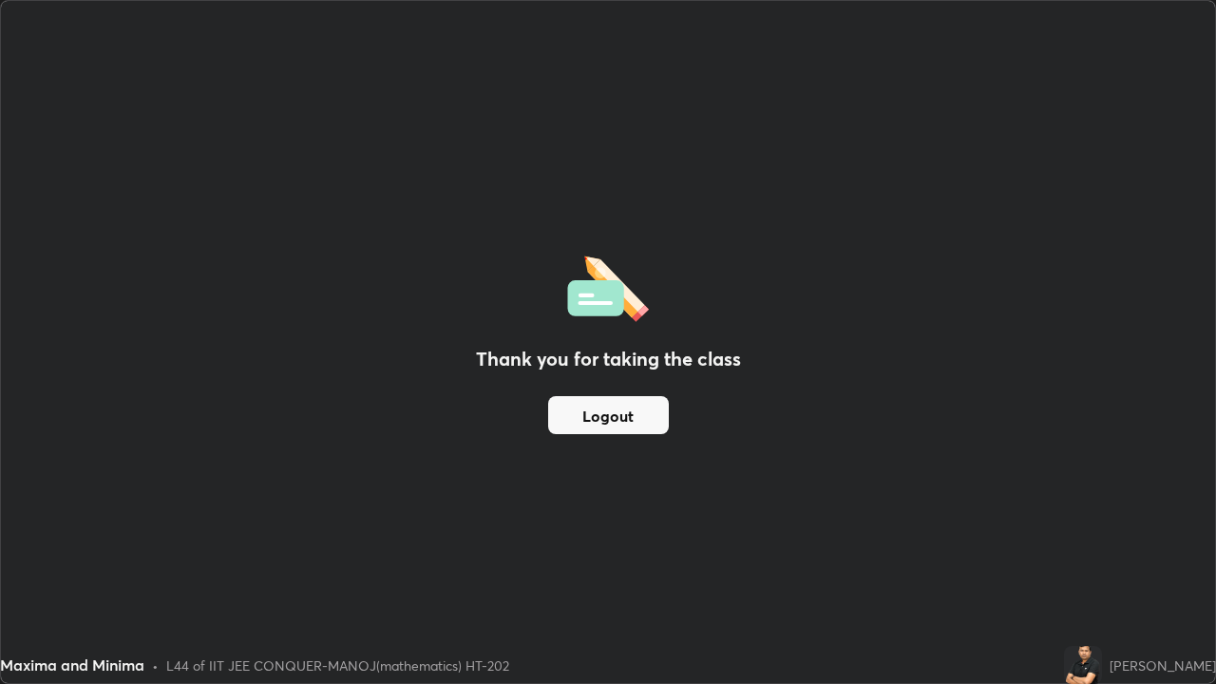
click at [626, 427] on button "Logout" at bounding box center [608, 415] width 121 height 38
click at [620, 423] on button "Logout" at bounding box center [608, 415] width 121 height 38
